Goal: Task Accomplishment & Management: Manage account settings

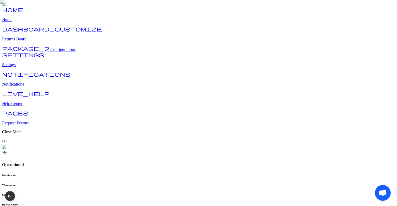
click at [92, 174] on h6 "Notification" at bounding box center [198, 175] width 393 height 3
click at [36, 52] on link "package_2 Configurations" at bounding box center [38, 49] width 73 height 4
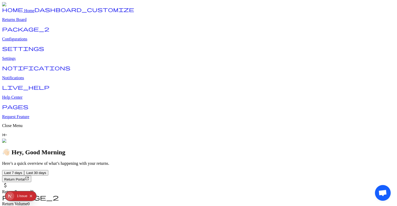
click at [29, 41] on p "Configurations" at bounding box center [198, 39] width 393 height 5
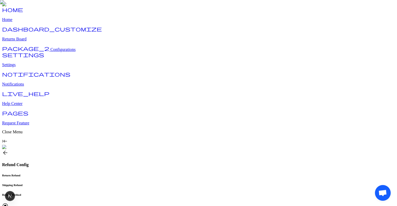
click at [8, 150] on span "arrow_back" at bounding box center [5, 153] width 6 height 6
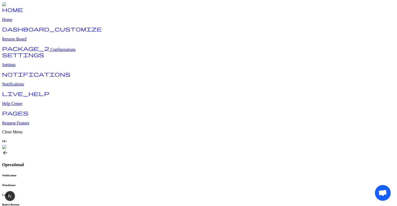
click at [157, 193] on h6 "Carriers" at bounding box center [198, 194] width 393 height 3
click at [50, 52] on span "Configurations" at bounding box center [62, 49] width 25 height 4
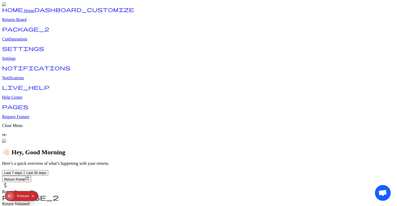
click at [33, 41] on p "Configurations" at bounding box center [198, 39] width 393 height 5
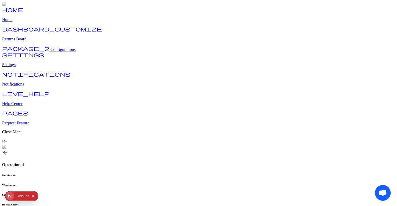
click at [8, 150] on span "arrow_back" at bounding box center [5, 153] width 6 height 6
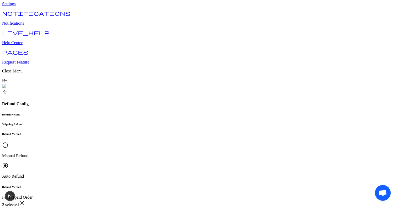
scroll to position [62, 0]
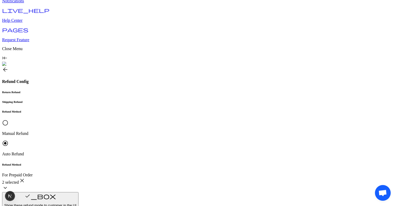
click at [107, 87] on p "AWB Generated" at bounding box center [116, 85] width 59 height 5
click at [115, 147] on p "Original Payment method (Shopify)" at bounding box center [116, 145] width 59 height 9
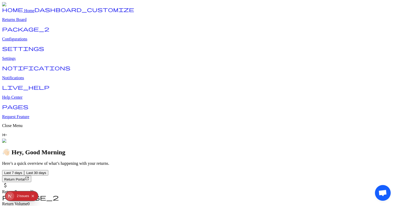
click at [31, 41] on p "Configurations" at bounding box center [198, 39] width 393 height 5
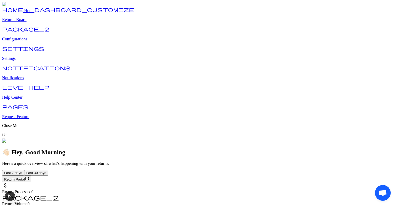
click at [46, 171] on span "Last 30 days" at bounding box center [36, 173] width 20 height 4
click at [22, 171] on span "Last 7 days" at bounding box center [13, 173] width 18 height 4
click at [31, 176] on button "Return Portal open_in_new" at bounding box center [16, 179] width 29 height 7
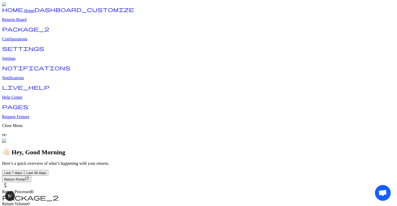
click at [36, 22] on p "Returns Board" at bounding box center [198, 19] width 393 height 5
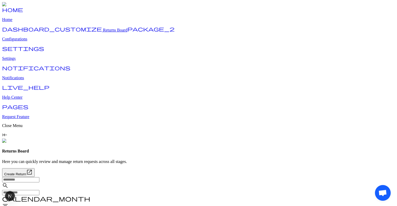
click at [365, 114] on p "View Details" at bounding box center [363, 115] width 19 height 4
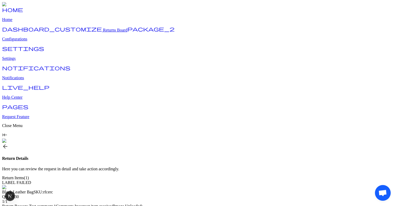
click at [8, 143] on span "arrow_back" at bounding box center [5, 146] width 6 height 6
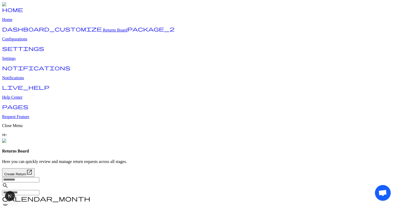
drag, startPoint x: 277, startPoint y: 124, endPoint x: 295, endPoint y: 124, distance: 18.4
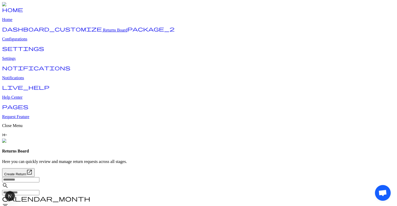
click at [360, 132] on button "View Details" at bounding box center [363, 135] width 23 height 13
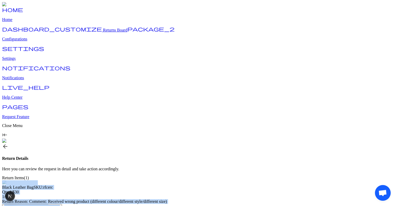
drag, startPoint x: 268, startPoint y: 47, endPoint x: 296, endPoint y: 47, distance: 27.8
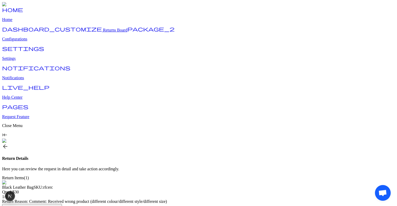
click at [217, 176] on div "Return Items(1)" at bounding box center [198, 178] width 393 height 5
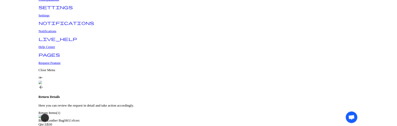
scroll to position [51, 0]
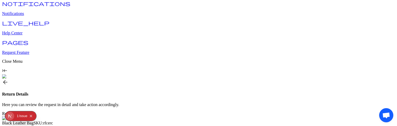
scroll to position [89, 0]
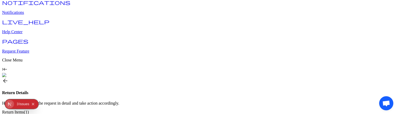
scroll to position [89, 0]
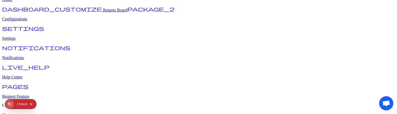
scroll to position [51, 0]
